Goal: Task Accomplishment & Management: Complete application form

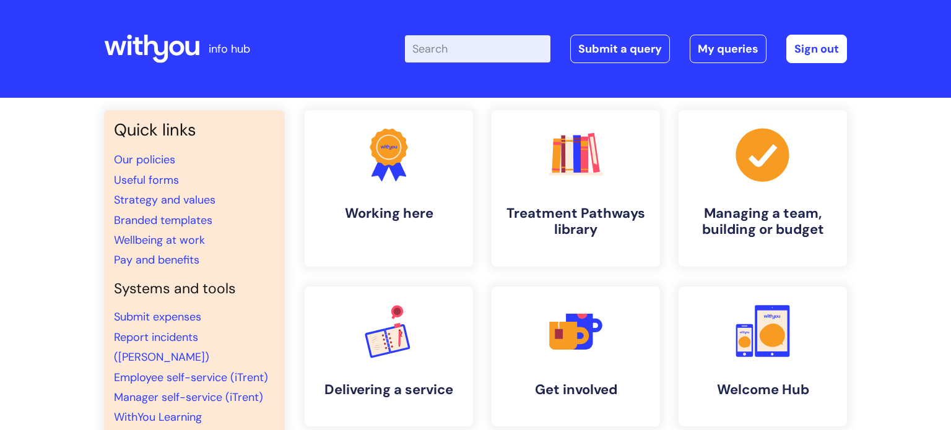
click at [950, 230] on div "Quick links Our policies Useful forms Strategy and values Branded templates Wel…" at bounding box center [475, 414] width 951 height 632
click at [632, 56] on link "Submit a query" at bounding box center [620, 49] width 100 height 28
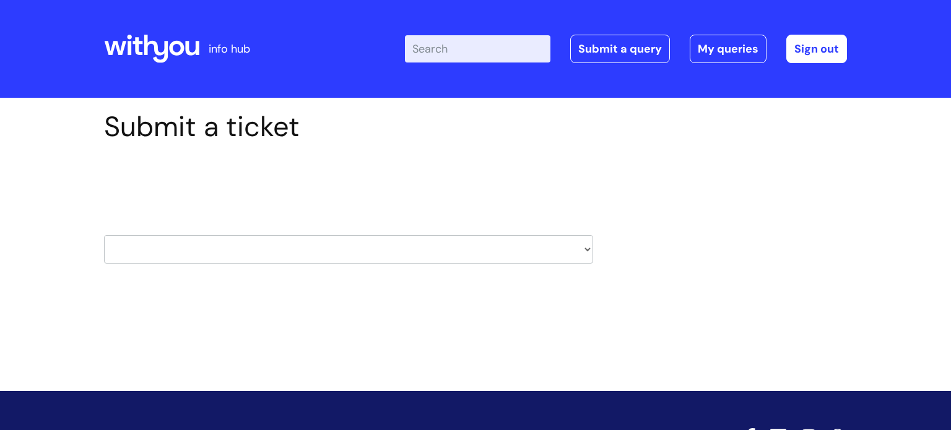
click at [307, 241] on select "HR / People IT and Support Clinical Drug Alerts Finance Accounts Data Support T…" at bounding box center [348, 249] width 489 height 28
select select "it_and_support"
click at [104, 235] on select "HR / People IT and Support Clinical Drug Alerts Finance Accounts Data Support T…" at bounding box center [348, 249] width 489 height 28
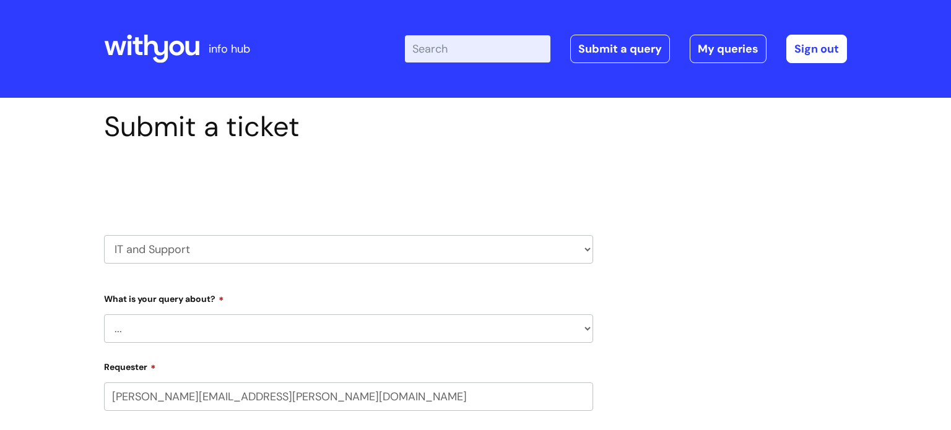
select select "80004286572"
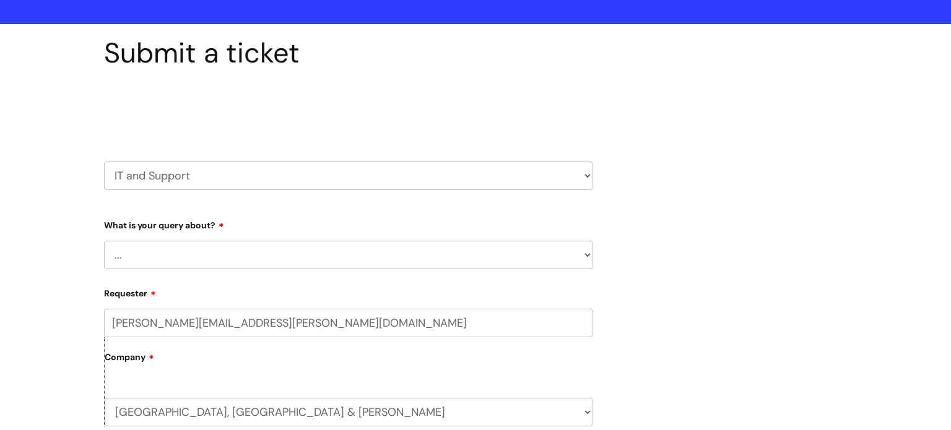
scroll to position [74, 0]
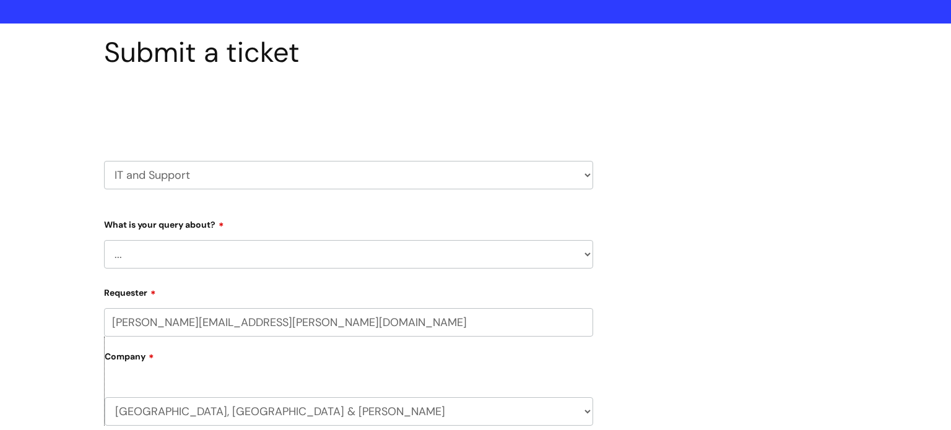
click at [275, 254] on select "... Mobile Phone Reset & MFA Accounts, Starters and Leavers IT Hardware issue I…" at bounding box center [348, 254] width 489 height 28
select select "I need help logging in"
click at [104, 240] on select "... Mobile Phone Reset & MFA Accounts, Starters and Leavers IT Hardware issue I…" at bounding box center [348, 254] width 489 height 28
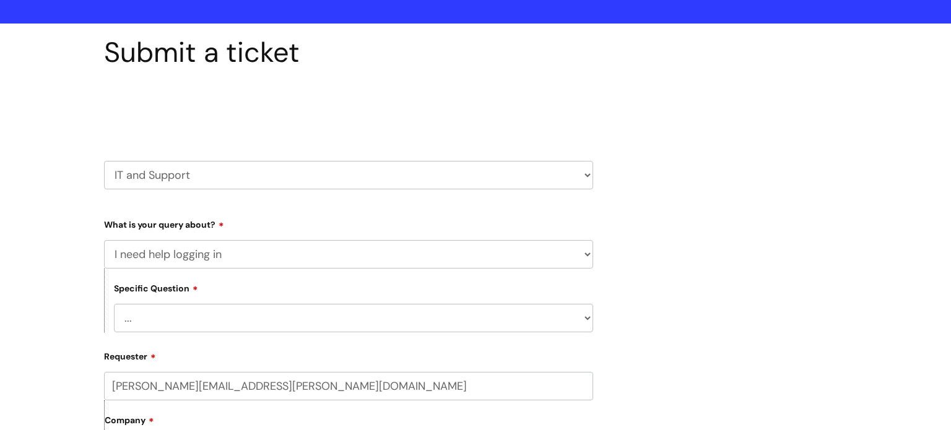
click at [212, 316] on select "... I need help logging into my laptop/chromebook I need access or help logging…" at bounding box center [353, 318] width 479 height 28
select select "I need access or help logging into a system, including Single Sign On"
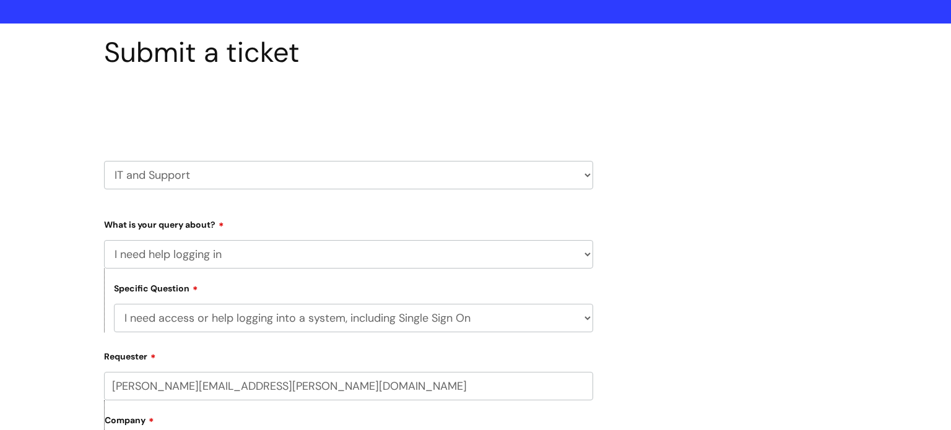
click at [114, 304] on select "... I need help logging into my laptop/chromebook I need access or help logging…" at bounding box center [353, 318] width 479 height 28
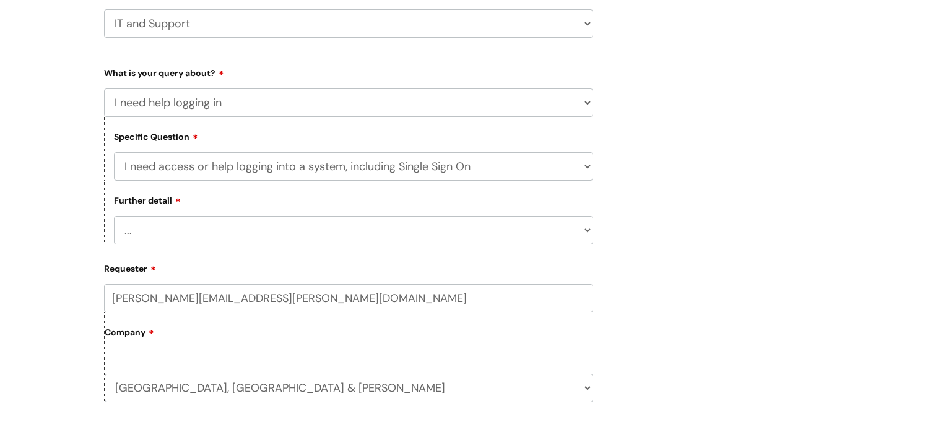
scroll to position [248, 0]
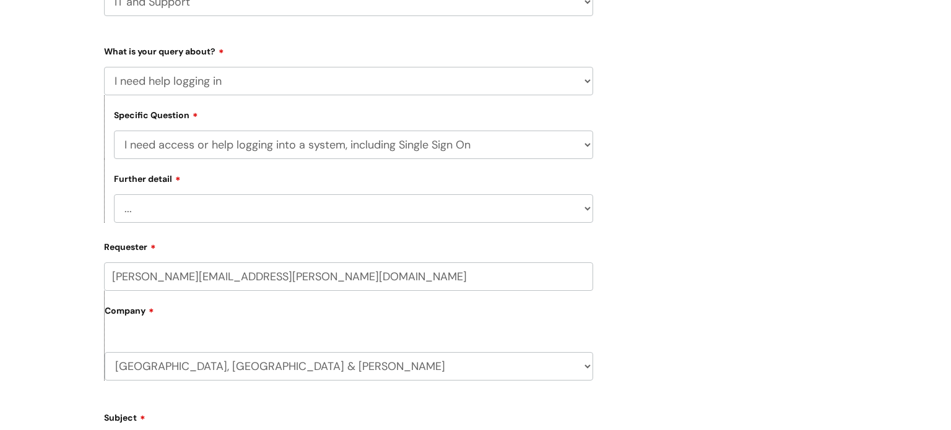
click at [330, 200] on select "... Nebula Halo IT Portal PCMIS Ulysses iTrent CJSM NHS email Summary Care Reco…" at bounding box center [353, 208] width 479 height 28
select select "iTrent"
click at [114, 195] on select "... Nebula Halo IT Portal PCMIS Ulysses iTrent CJSM NHS email Summary Care Reco…" at bounding box center [353, 208] width 479 height 28
click at [729, 328] on div "Submit a ticket Select issue type HR / People IT and Support Clinical Drug Aler…" at bounding box center [475, 333] width 761 height 941
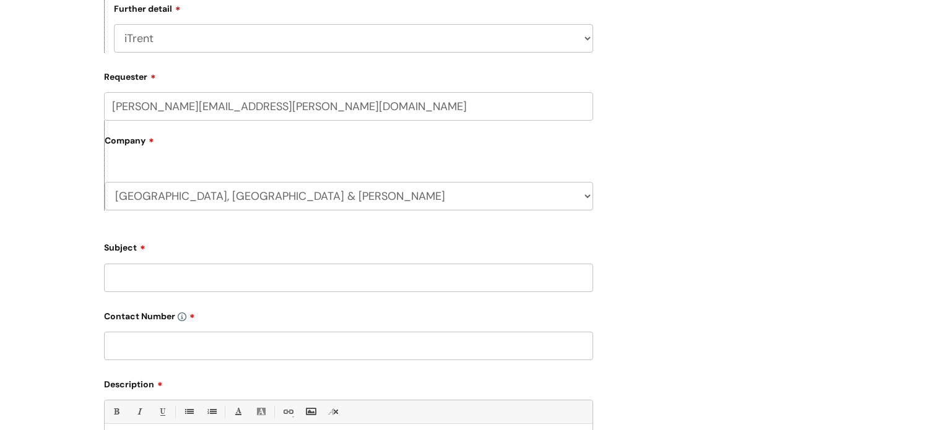
scroll to position [421, 0]
click at [327, 277] on input "Subject" at bounding box center [348, 275] width 489 height 28
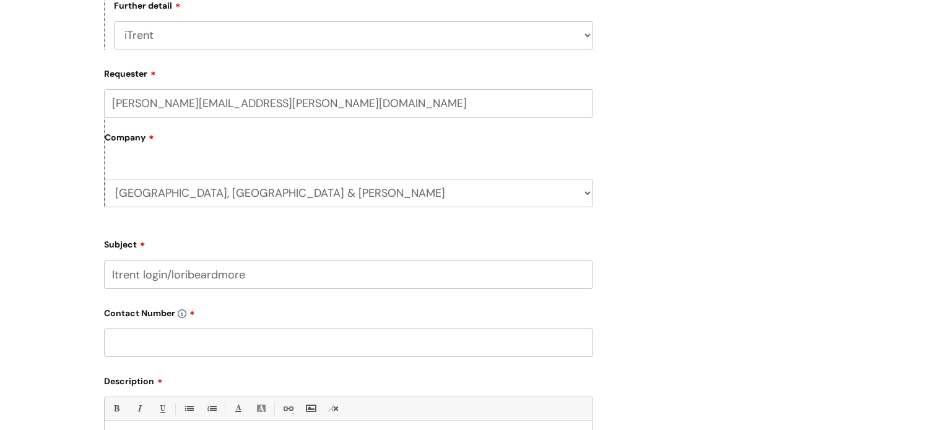
type input "Itrent login/loribeardmore"
click at [165, 331] on input "text" at bounding box center [348, 343] width 489 height 28
click at [733, 352] on div "Submit a ticket Select issue type HR / People IT and Support Clinical Drug Aler…" at bounding box center [475, 159] width 761 height 941
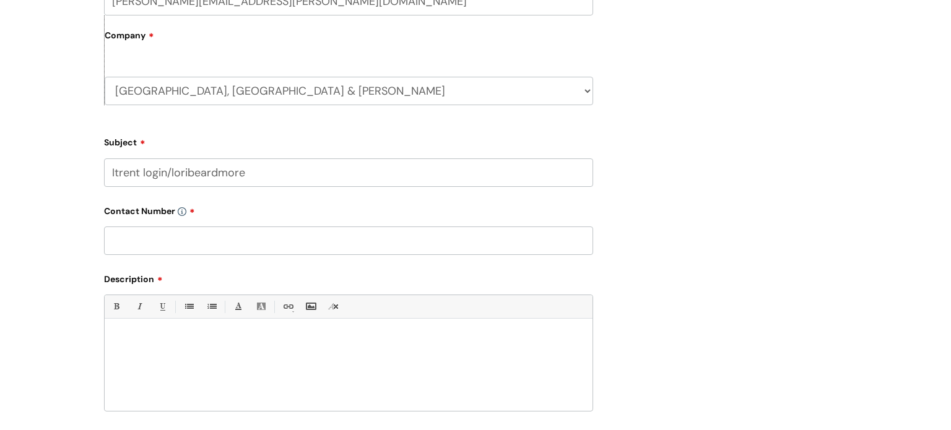
scroll to position [545, 0]
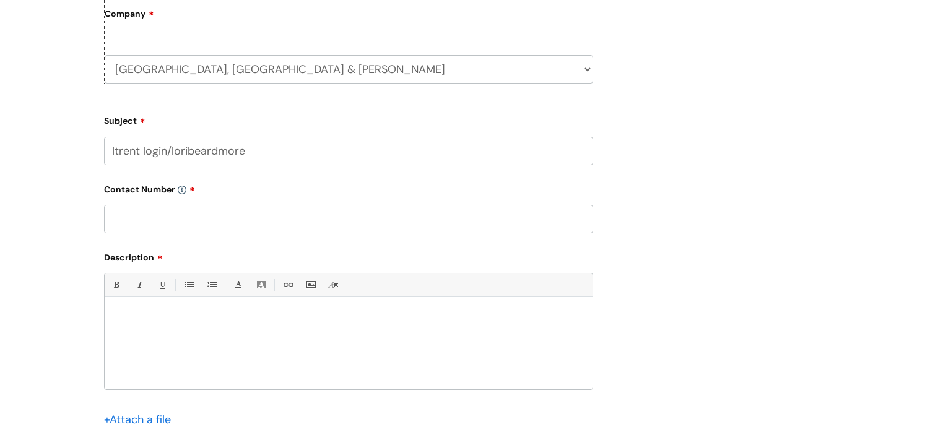
click at [280, 331] on div at bounding box center [349, 346] width 488 height 85
click at [246, 222] on input "text" at bounding box center [348, 219] width 489 height 28
type input "07581081468"
click at [251, 333] on div at bounding box center [349, 346] width 488 height 85
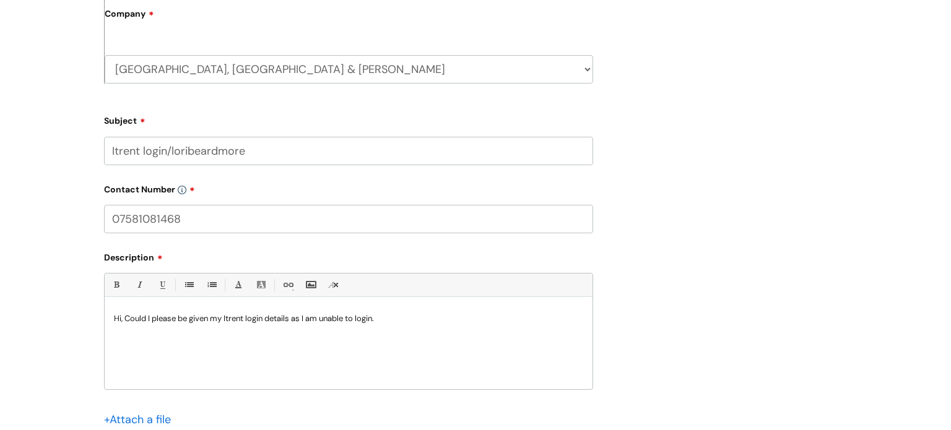
click at [295, 316] on p "Hi, Could I please be given my Itrent login details as I am unable to login." at bounding box center [348, 318] width 469 height 11
click at [503, 326] on div "Hi, Could I please be given my Itrent login details (username and password) as …" at bounding box center [349, 346] width 488 height 85
click at [641, 346] on div "Submit a ticket Select issue type HR / People IT and Support Clinical Drug Aler…" at bounding box center [475, 36] width 761 height 941
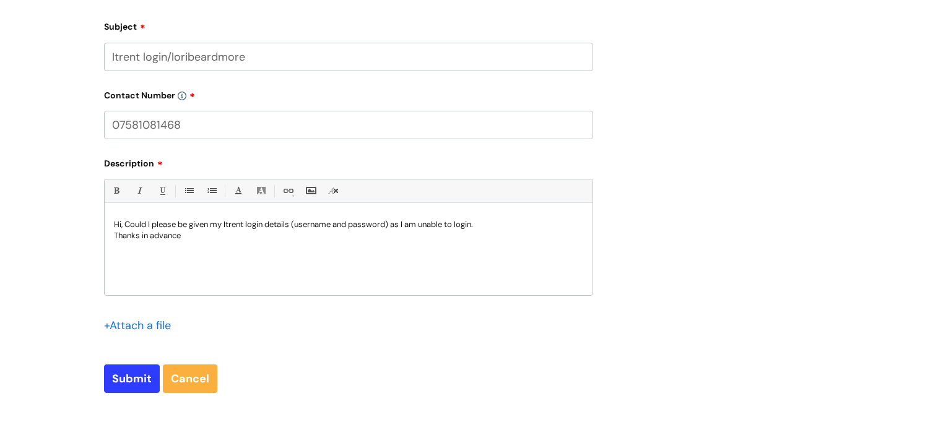
scroll to position [644, 0]
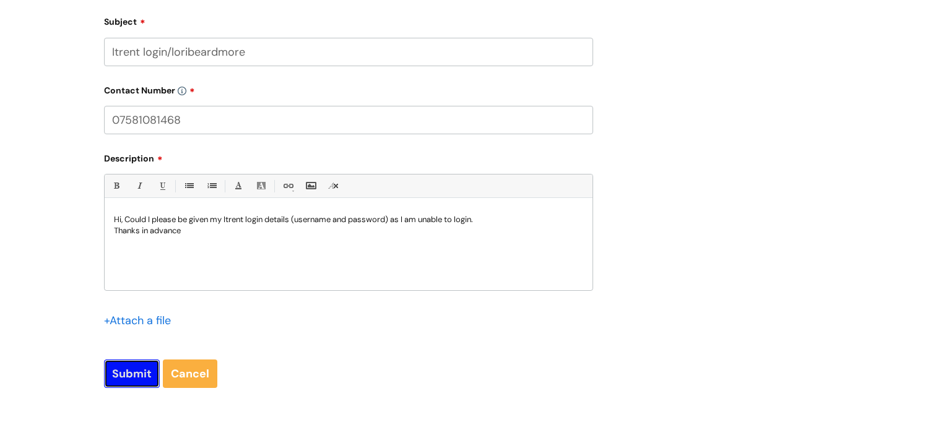
click at [134, 365] on input "Submit" at bounding box center [132, 374] width 56 height 28
type input "Please Wait..."
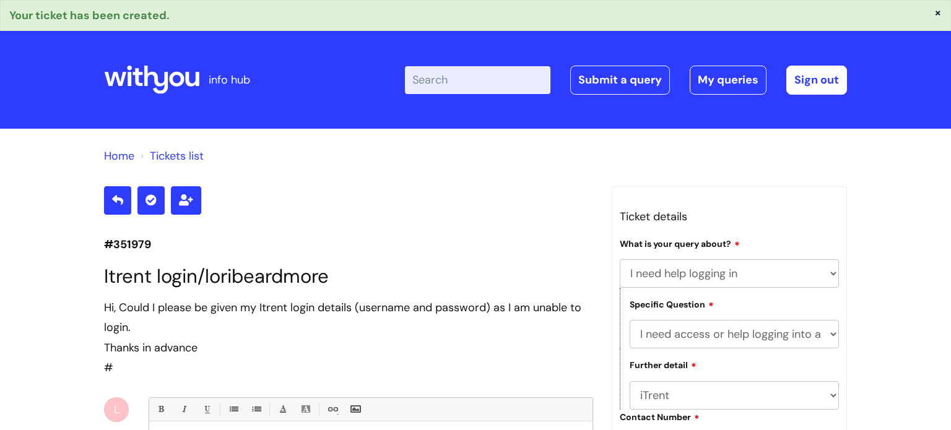
select select "I need help logging in"
select select "I need access or help logging into a system, including Single Sign On"
select select "iTrent"
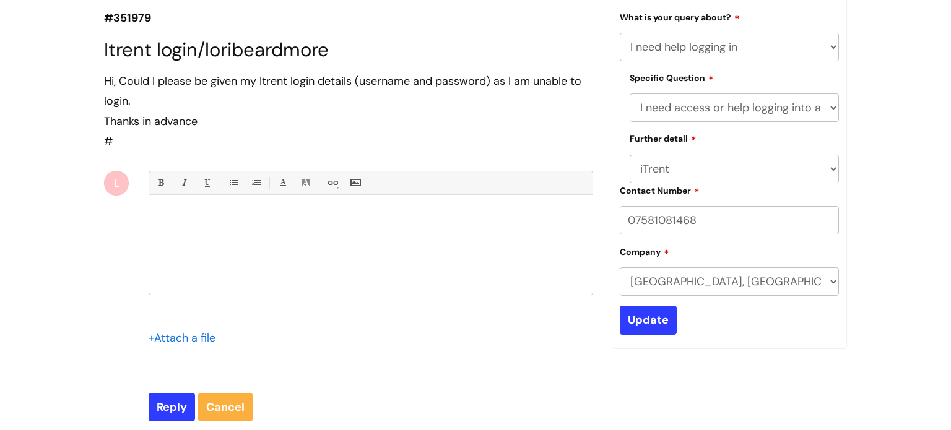
click at [213, 364] on form "Bold (Ctrl-B) Italic (Ctrl-I) Underline(Ctrl-U) • Unordered List (Ctrl-Shift-7)…" at bounding box center [371, 296] width 444 height 251
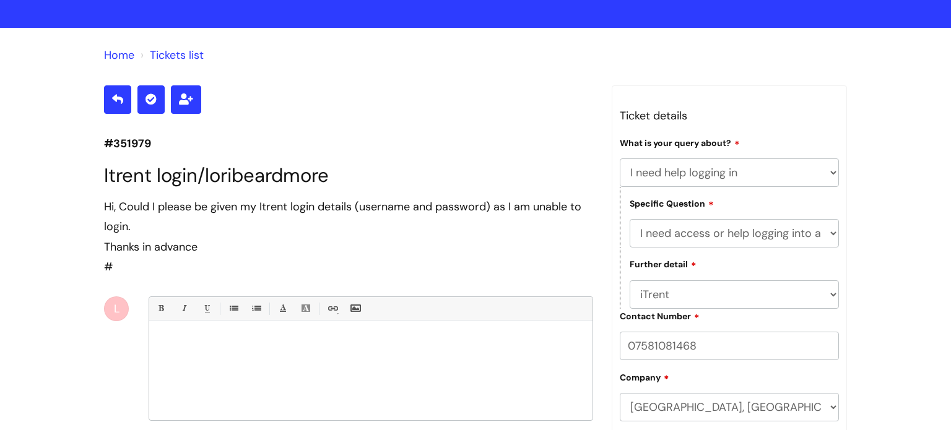
scroll to position [99, 0]
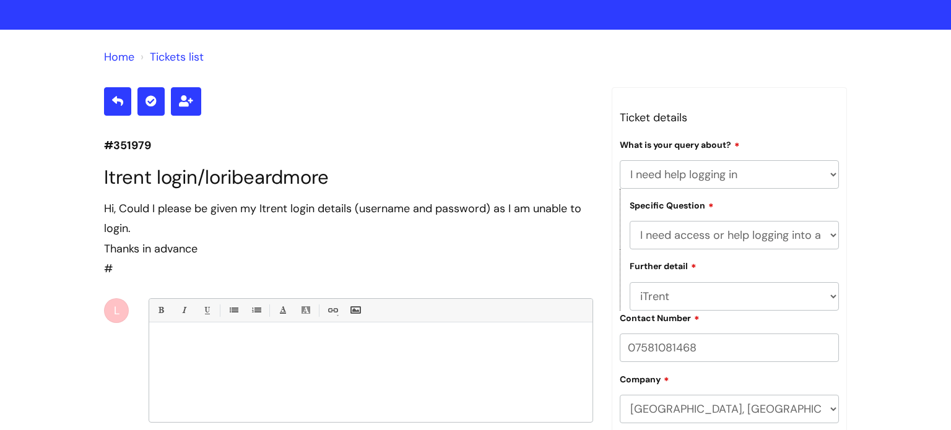
click at [191, 56] on link "Tickets list" at bounding box center [177, 57] width 54 height 15
